Goal: Transaction & Acquisition: Purchase product/service

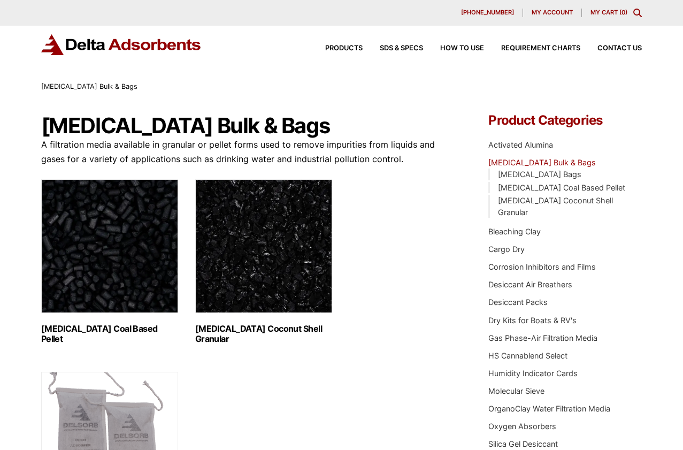
click at [262, 249] on img "Visit product category Activated Carbon Coconut Shell Granular" at bounding box center [263, 246] width 137 height 134
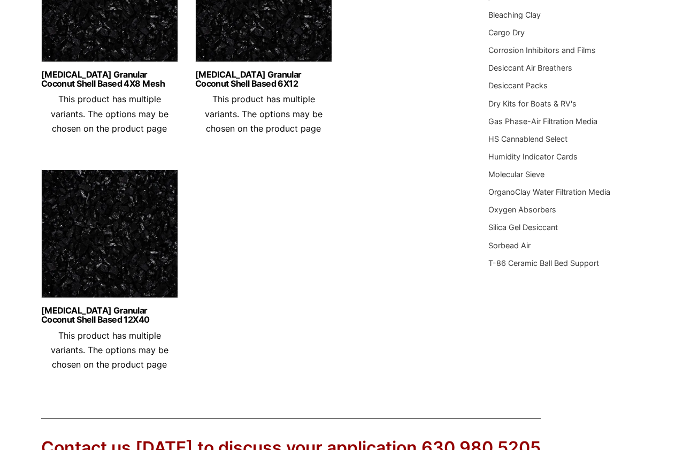
scroll to position [247, 0]
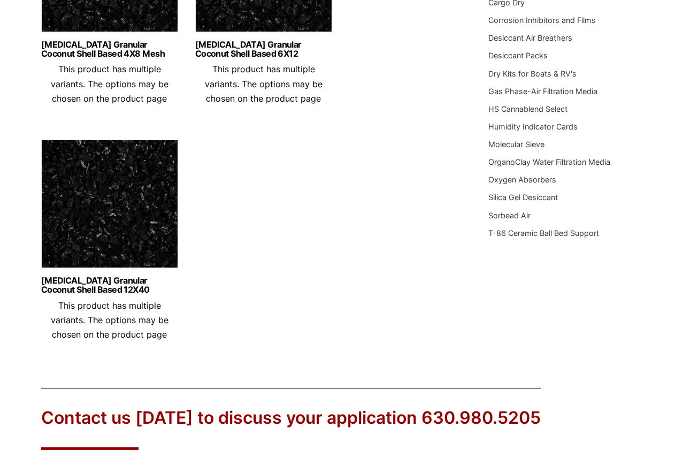
click at [151, 224] on img at bounding box center [109, 207] width 137 height 134
